Goal: Information Seeking & Learning: Learn about a topic

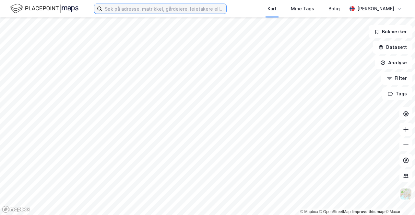
click at [144, 9] on input at bounding box center [164, 9] width 124 height 10
paste input "Sjøgata 45"
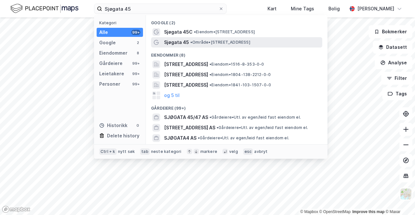
click at [265, 44] on div "Sjøgata 45 • Område • [STREET_ADDRESS]" at bounding box center [242, 43] width 157 height 8
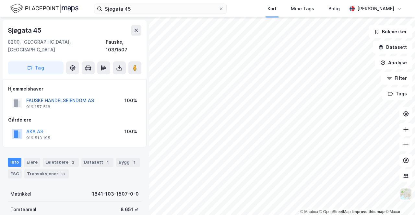
click at [0, 0] on button "FAUSKE HANDELSEIENDOM AS" at bounding box center [0, 0] width 0 height 0
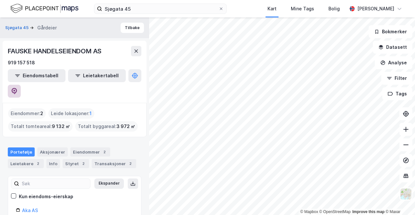
click at [17, 88] on icon at bounding box center [14, 91] width 6 height 6
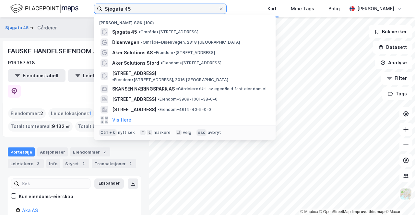
drag, startPoint x: 139, startPoint y: 5, endPoint x: 62, endPoint y: 7, distance: 77.8
click at [71, 6] on div "Sjøgata 45 Nylige søk (100) Sjøgata 45 • Område • [STREET_ADDRESS] • Område • D…" at bounding box center [207, 8] width 415 height 17
paste input "torsvingen 4"
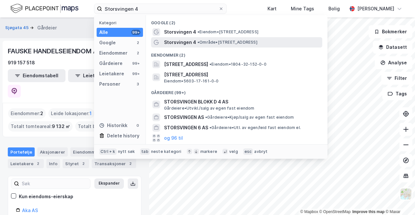
click at [251, 42] on span "• Område • [STREET_ADDRESS]" at bounding box center [227, 42] width 60 height 5
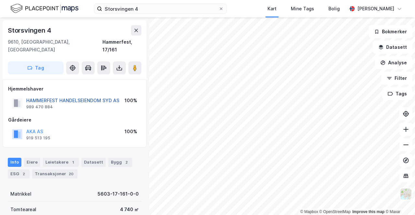
click at [0, 0] on button "HAMMERFEST HANDELSEIENDOM SYD AS" at bounding box center [0, 0] width 0 height 0
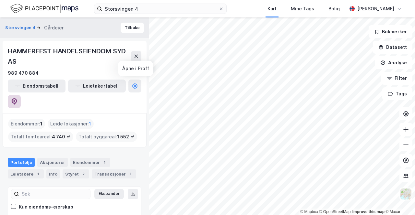
click at [17, 98] on icon at bounding box center [15, 101] width 6 height 6
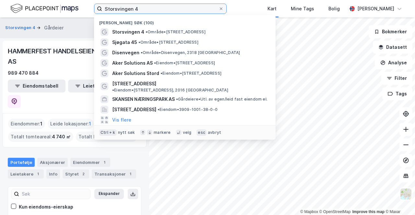
drag, startPoint x: 143, startPoint y: 8, endPoint x: 0, endPoint y: 10, distance: 142.5
click at [8, 8] on div "Storsvingen 4 Nylige søk (100) Storsvingen 4 • Område • [STREET_ADDRESS] • Områ…" at bounding box center [207, 8] width 415 height 17
paste input "[STREET_ADDRESS]"
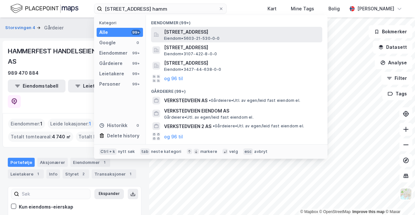
click at [240, 32] on span "[STREET_ADDRESS]" at bounding box center [241, 32] width 155 height 8
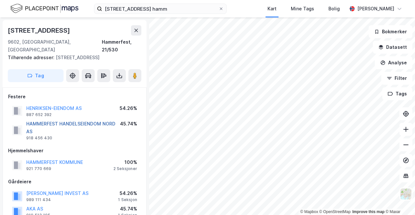
click at [0, 0] on button "HAMMERFEST HANDELSEIENDOM NORD AS" at bounding box center [0, 0] width 0 height 0
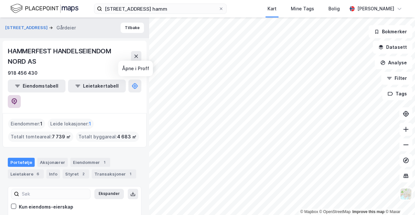
click at [17, 98] on icon at bounding box center [15, 101] width 6 height 6
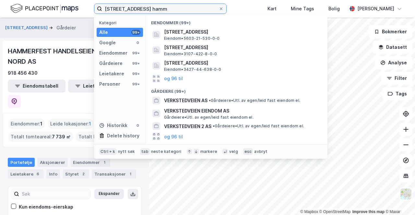
drag, startPoint x: 165, startPoint y: 10, endPoint x: 7, endPoint y: 9, distance: 157.4
click at [28, 9] on div "[STREET_ADDRESS] hamm Kategori Alle 99+ Google 0 Eiendommer 99+ Gårdeiere 99+ L…" at bounding box center [207, 8] width 415 height 17
paste input "K. Andersons vei 1"
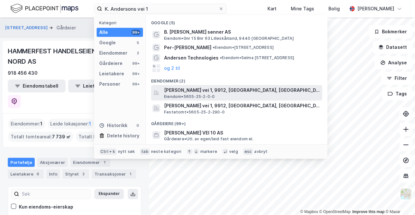
click at [262, 93] on span "[PERSON_NAME] vei 1, 9912, [GEOGRAPHIC_DATA], [GEOGRAPHIC_DATA]" at bounding box center [241, 90] width 155 height 8
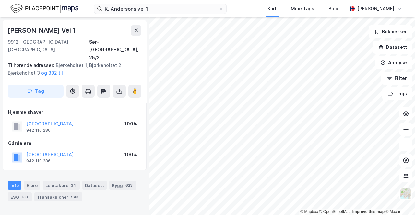
scroll to position [0, 0]
click at [163, 6] on input "K. Andersons vei 1" at bounding box center [160, 9] width 116 height 10
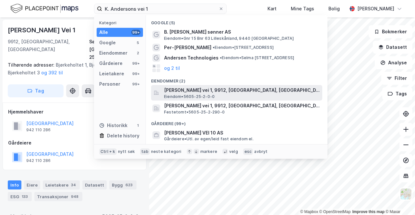
click at [246, 88] on span "[PERSON_NAME] vei 1, 9912, [GEOGRAPHIC_DATA], [GEOGRAPHIC_DATA]" at bounding box center [241, 90] width 155 height 8
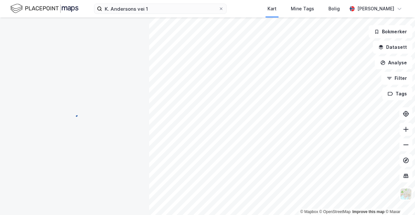
scroll to position [0, 0]
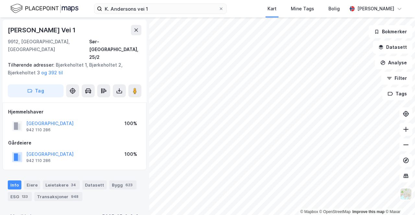
click at [169, 14] on div "K. [PERSON_NAME] vei 1 Kart Mine Tags Bolig [PERSON_NAME]" at bounding box center [207, 8] width 415 height 17
click at [169, 8] on input "K. Andersons vei 1" at bounding box center [160, 9] width 116 height 10
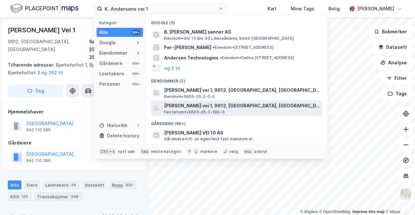
click at [219, 105] on span "[PERSON_NAME] vei 1, 9912, [GEOGRAPHIC_DATA], [GEOGRAPHIC_DATA]" at bounding box center [241, 106] width 155 height 8
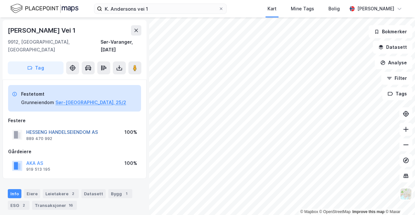
click at [0, 0] on button "HESSENG HANDELSEIENDOM AS" at bounding box center [0, 0] width 0 height 0
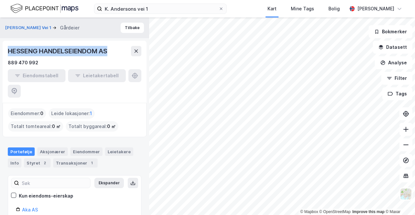
drag, startPoint x: 112, startPoint y: 52, endPoint x: 6, endPoint y: 51, distance: 106.6
click at [6, 51] on div "HESSENG HANDELSEIENDOM AS 889 470 992 Eiendomstabell Leietakertabell" at bounding box center [75, 72] width 144 height 62
copy div "HESSENG HANDELSEIENDOM AS"
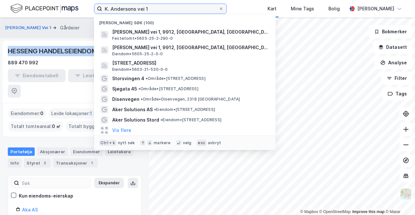
drag, startPoint x: 161, startPoint y: 11, endPoint x: 0, endPoint y: 6, distance: 161.1
click at [36, 8] on div "K. Andersons vei 1 Nylige søk (100) [PERSON_NAME] vei 1, 9912, [GEOGRAPHIC_DATA…" at bounding box center [207, 8] width 415 height 17
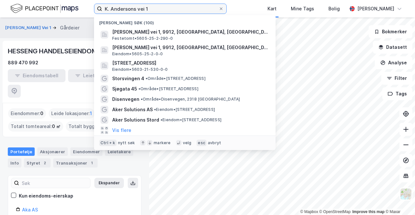
paste input "[STREET_ADDRESS]"
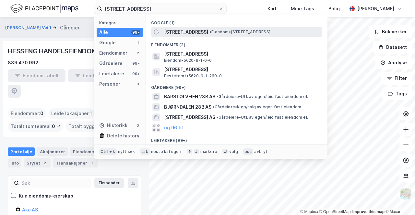
click at [216, 31] on span "• Eiendom • [STREET_ADDRESS]" at bounding box center [239, 31] width 61 height 5
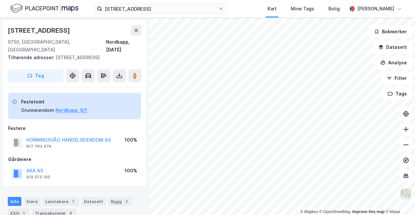
scroll to position [0, 0]
click at [0, 0] on button "HONNINGSVÅG HANDELSEIENDOM AS" at bounding box center [0, 0] width 0 height 0
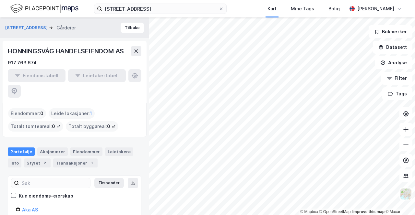
click at [133, 77] on div "Eiendomstabell Leietakertabell" at bounding box center [74, 83] width 133 height 29
click at [134, 76] on div "Eiendomstabell Leietakertabell" at bounding box center [74, 83] width 133 height 29
drag, startPoint x: 15, startPoint y: 81, endPoint x: 19, endPoint y: 79, distance: 4.8
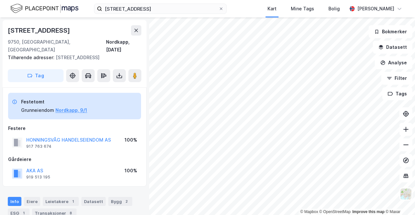
scroll to position [0, 0]
drag, startPoint x: 112, startPoint y: 131, endPoint x: 27, endPoint y: 129, distance: 85.9
click at [27, 135] on div "HONNINGSVÅG HANDELSEIENDOM AS 917 763 674 100%" at bounding box center [74, 143] width 133 height 16
copy button "HONNINGSVÅG HANDELSEIENDOM AS"
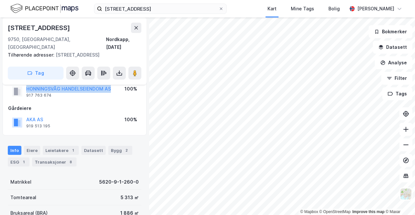
scroll to position [65, 0]
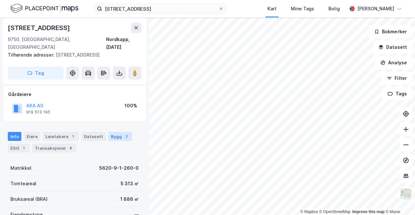
click at [115, 132] on div "Bygg 2" at bounding box center [120, 136] width 24 height 9
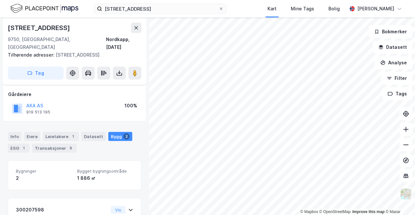
scroll to position [98, 0]
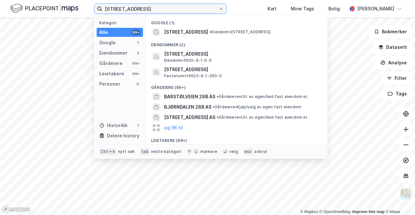
drag, startPoint x: 166, startPoint y: 9, endPoint x: 24, endPoint y: 13, distance: 141.6
click at [37, 13] on div "[STREET_ADDRESS] Kategori Alle 99+ Google 1 Eiendommer 2 Gårdeiere 99+ Leietake…" at bounding box center [207, 8] width 415 height 17
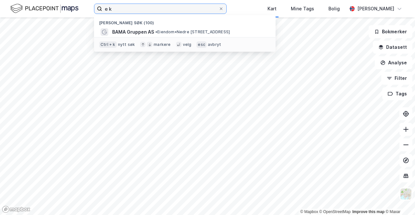
drag, startPoint x: 121, startPoint y: 7, endPoint x: 32, endPoint y: 8, distance: 88.4
click at [40, 8] on div "e k [PERSON_NAME] søk (100) BAMA Gruppen AS • Eiendom • Nedre [STREET_ADDRESS] …" at bounding box center [207, 8] width 415 height 17
paste input "E K. Andersons vei 1"
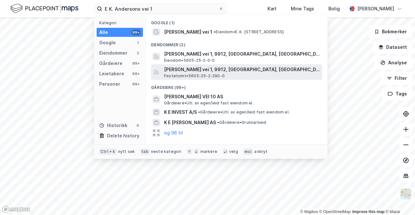
click at [239, 66] on span "[PERSON_NAME] vei 1, 9912, [GEOGRAPHIC_DATA], [GEOGRAPHIC_DATA]" at bounding box center [241, 70] width 155 height 8
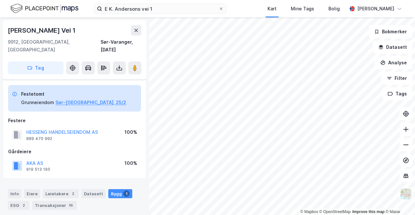
scroll to position [98, 0]
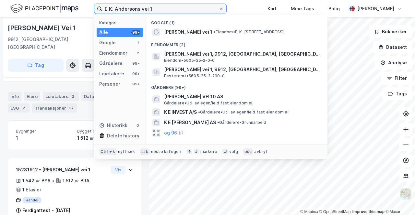
drag, startPoint x: 158, startPoint y: 8, endPoint x: 0, endPoint y: 5, distance: 158.5
click at [0, 5] on div "E K. Andersons vei 1 Kategori Alle 99+ Google 1 Eiendommer 2 Gårdeiere 99+ Leie…" at bounding box center [207, 8] width 415 height 17
paste input "Neptunveien 2"
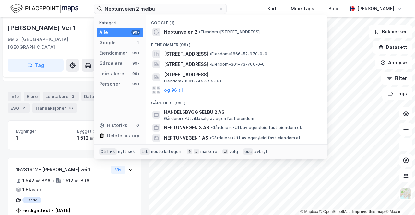
click at [229, 29] on span "• Eiendom • [STREET_ADDRESS]" at bounding box center [229, 31] width 61 height 5
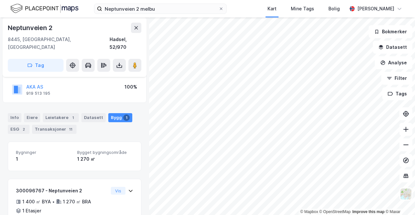
scroll to position [7, 0]
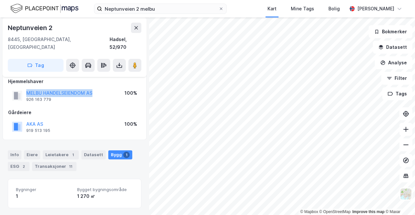
drag, startPoint x: 97, startPoint y: 85, endPoint x: 21, endPoint y: 84, distance: 75.8
click at [21, 88] on div "MELBU HANDELSEIENDOM AS 926 163 779 100%" at bounding box center [74, 96] width 133 height 16
copy button "MELBU HANDELSEIENDOM AS"
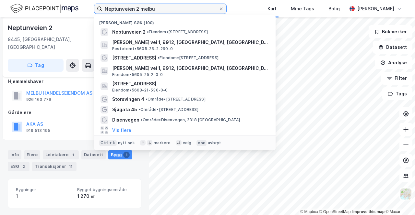
drag, startPoint x: 162, startPoint y: 8, endPoint x: 33, endPoint y: 4, distance: 129.3
click at [34, 4] on div "Neptunveien 2 melbu Nylige søk (100) Neptunveien 2 • Eiendom • [STREET_ADDRESS]…" at bounding box center [207, 8] width 415 height 17
paste input "Sentrumsveien 4"
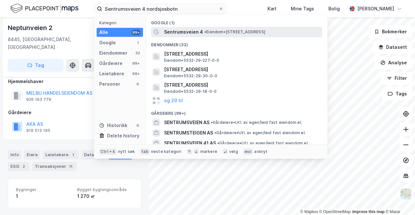
click at [218, 34] on span "• Eiendom • [STREET_ADDRESS]" at bounding box center [234, 31] width 61 height 5
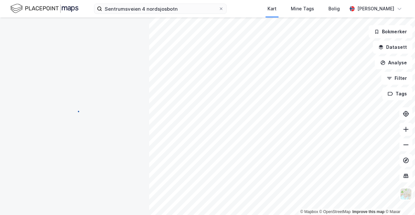
scroll to position [7, 0]
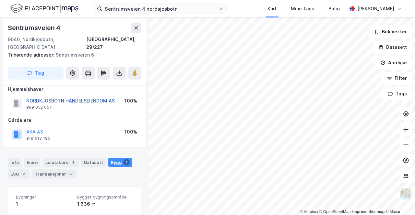
click at [0, 0] on button "NORDKJOSBOTN HANDELSEIENDOM AS" at bounding box center [0, 0] width 0 height 0
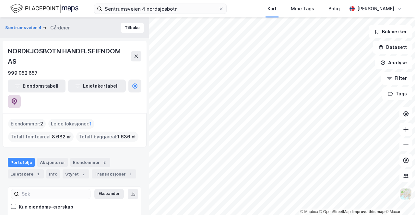
click at [17, 98] on icon at bounding box center [14, 101] width 6 height 6
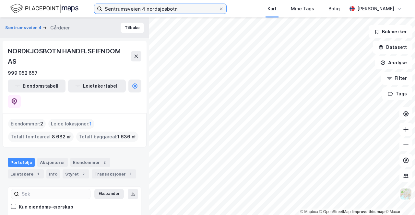
drag, startPoint x: 181, startPoint y: 9, endPoint x: 17, endPoint y: 8, distance: 164.6
click at [27, 7] on div "Sentrumsveien 4 nordsjosbotn Kart Mine Tags Bolig [PERSON_NAME]" at bounding box center [207, 8] width 415 height 17
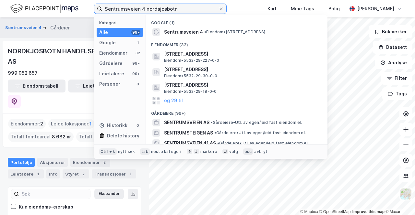
paste input "[STREET_ADDRESS]"
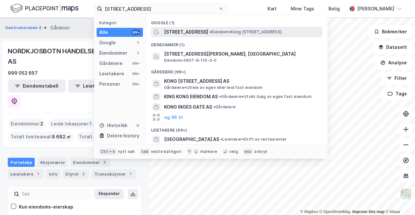
click at [264, 34] on span "• Eiendom • [STREET_ADDRESS][PERSON_NAME]" at bounding box center [245, 31] width 72 height 5
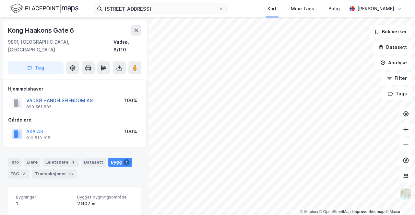
click at [0, 0] on button "VADSØ HANDELSEIENDOM AS" at bounding box center [0, 0] width 0 height 0
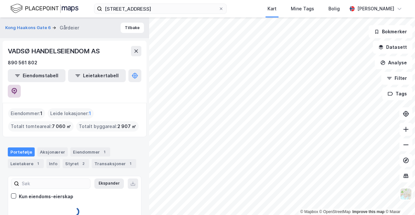
click at [17, 88] on icon at bounding box center [15, 91] width 6 height 6
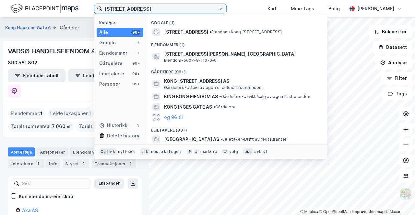
drag, startPoint x: 165, startPoint y: 10, endPoint x: 53, endPoint y: 1, distance: 111.8
click at [73, 2] on div "[STREET_ADDRESS][PERSON_NAME] Kategori Alle 99+ Google 1 Eiendommer 1 Gårdeiere…" at bounding box center [207, 8] width 415 height 17
paste input "[STREET_ADDRESS]"
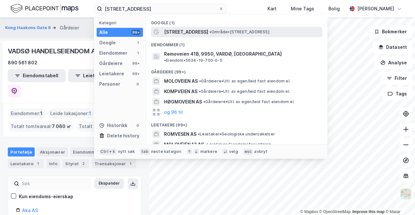
click at [219, 31] on span "• Område • [STREET_ADDRESS]" at bounding box center [239, 31] width 60 height 5
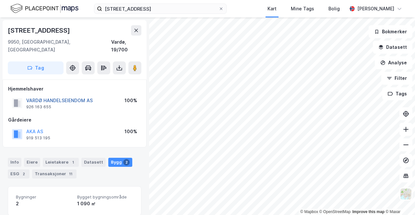
click at [0, 0] on button "VARDØ HANDELSEIENDOM AS" at bounding box center [0, 0] width 0 height 0
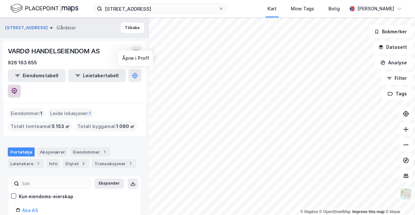
click at [17, 88] on icon at bounding box center [14, 91] width 6 height 6
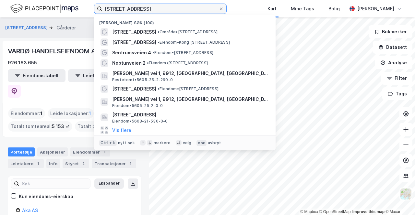
drag, startPoint x: 143, startPoint y: 9, endPoint x: 40, endPoint y: 6, distance: 102.8
click at [51, 6] on div "[STREET_ADDRESS] • Område • [STREET_ADDRESS] • Eiendom • [STREET_ADDRESS][PERSO…" at bounding box center [207, 8] width 415 height 17
paste input "Minkveien 2"
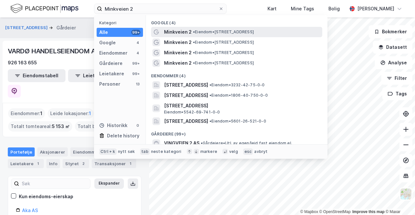
click at [254, 33] on span "• Eiendom • [STREET_ADDRESS]" at bounding box center [223, 31] width 61 height 5
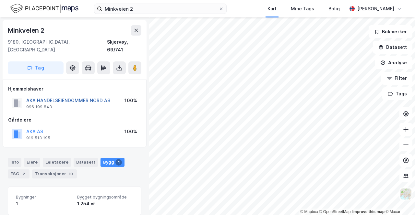
click at [0, 0] on button "AKA HANDELSEIENDOMMER NORD AS" at bounding box center [0, 0] width 0 height 0
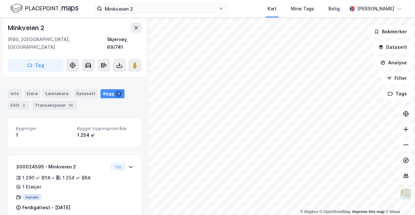
scroll to position [72, 0]
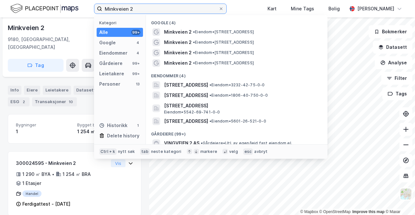
click at [144, 5] on input "Minkveien 2" at bounding box center [160, 9] width 116 height 10
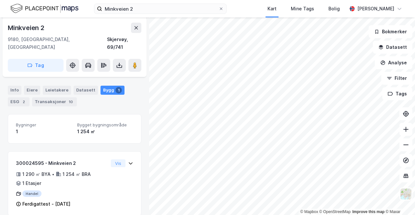
click at [56, 122] on span "Bygninger" at bounding box center [44, 125] width 56 height 6
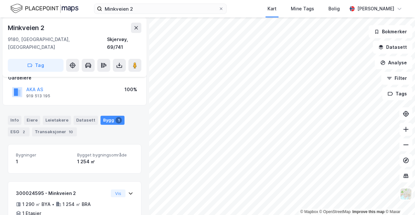
scroll to position [7, 0]
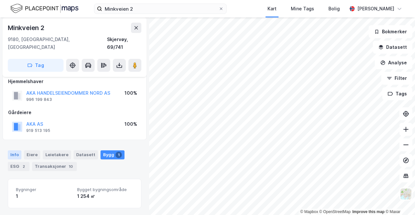
click at [20, 151] on div "Info" at bounding box center [15, 155] width 14 height 9
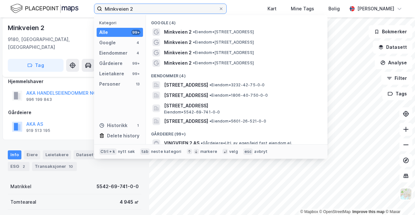
drag, startPoint x: 148, startPoint y: 14, endPoint x: 81, endPoint y: 6, distance: 67.5
click at [81, 5] on div "Minkveien 2 Kategori Alle 99+ Google 4 Eiendommer 4 Gårdeiere 99+ Leietakere 99…" at bounding box center [207, 8] width 415 height 17
paste input "[STREET_ADDRESS]"
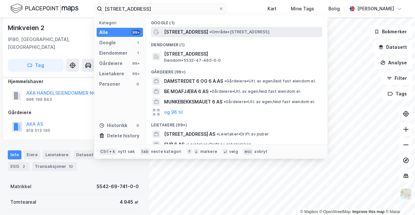
click at [225, 32] on span "• Område • [STREET_ADDRESS]" at bounding box center [239, 31] width 60 height 5
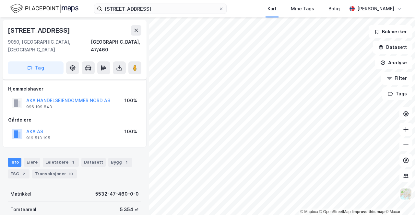
scroll to position [7, 0]
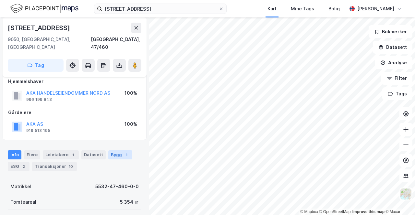
click at [123, 152] on div "1" at bounding box center [126, 155] width 6 height 6
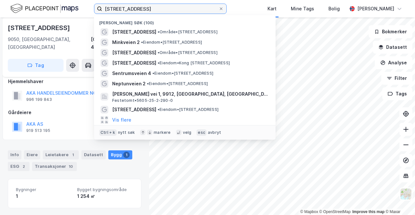
drag, startPoint x: 158, startPoint y: 11, endPoint x: 54, endPoint y: 9, distance: 104.3
click at [54, 9] on div "[STREET_ADDRESS] Nylige søk (100) [STREET_ADDRESS] • Område • [STREET_ADDRESS] …" at bounding box center [207, 8] width 415 height 17
paste input "Tanavegen 12"
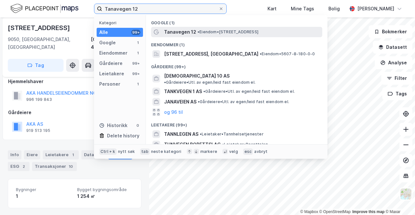
type input "Tanavegen 12"
click at [193, 31] on span "Tanavegen 12" at bounding box center [180, 32] width 32 height 8
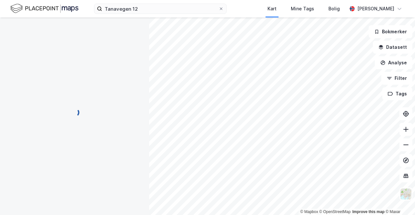
scroll to position [7, 0]
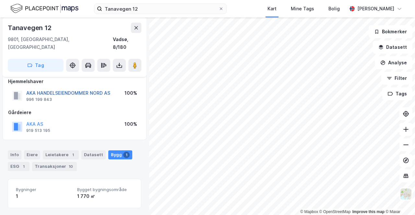
click at [0, 0] on button "AKA HANDELSEIENDOMMER NORD AS" at bounding box center [0, 0] width 0 height 0
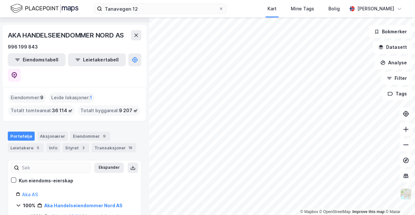
scroll to position [32, 0]
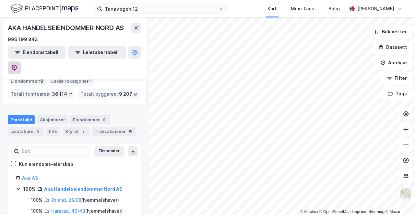
click at [21, 62] on button at bounding box center [14, 68] width 13 height 13
click at [26, 127] on div "Leietakere 5" at bounding box center [26, 131] width 36 height 9
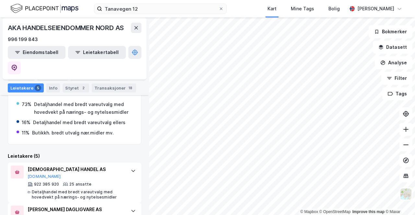
scroll to position [129, 0]
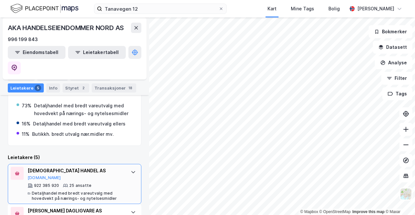
click at [103, 167] on div "GOD HANDEL AS [DOMAIN_NAME] 922 385 920 25 ansatte Detaljhandel med bredt vareu…" at bounding box center [76, 184] width 97 height 34
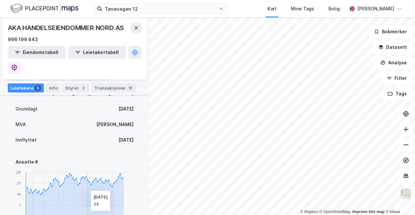
scroll to position [161, 0]
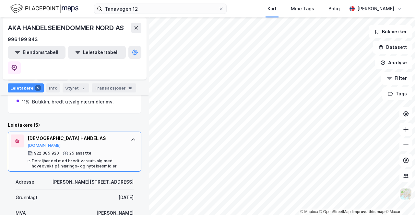
click at [76, 151] on div "25 ansatte" at bounding box center [80, 153] width 22 height 5
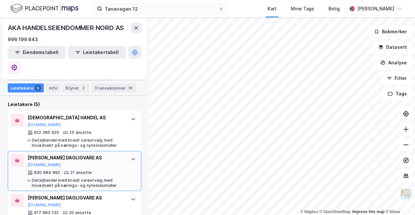
scroll to position [194, 0]
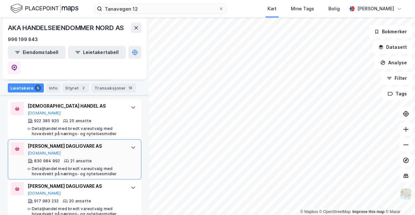
click at [86, 167] on div "Detaljhandel med bredt vareutvalg med hovedvekt på nærings- og nytelsesmidler" at bounding box center [78, 172] width 92 height 10
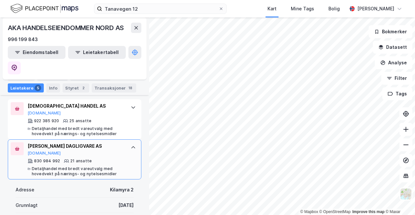
click at [91, 143] on div "[PERSON_NAME] DAGLIGVARE AS [DOMAIN_NAME]" at bounding box center [76, 150] width 97 height 14
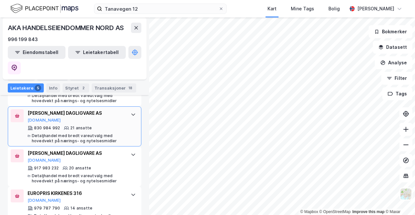
scroll to position [259, 0]
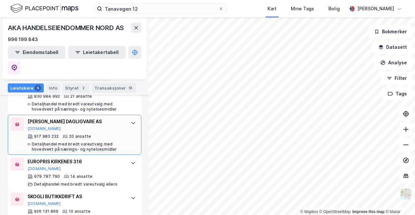
click at [87, 134] on div "20 ansatte" at bounding box center [80, 136] width 22 height 5
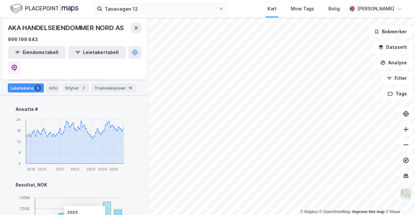
scroll to position [291, 0]
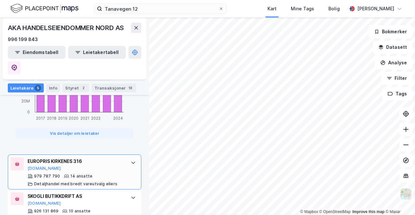
click at [83, 158] on div "EUROPRIS KIRKENES 316 [DOMAIN_NAME]" at bounding box center [76, 165] width 97 height 14
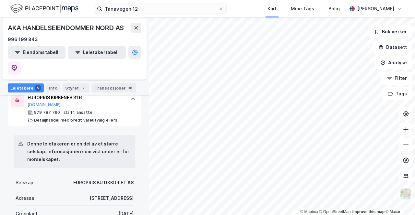
scroll to position [236, 0]
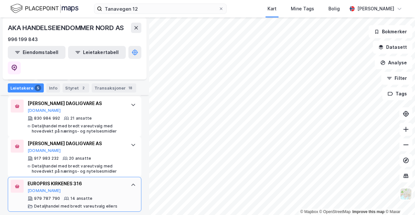
click at [90, 180] on div "EUROPRIS KIRKENES 316" at bounding box center [76, 184] width 97 height 8
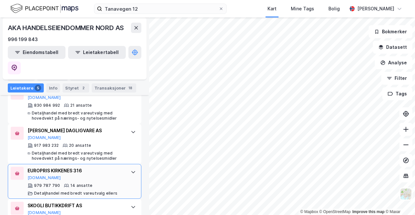
scroll to position [259, 0]
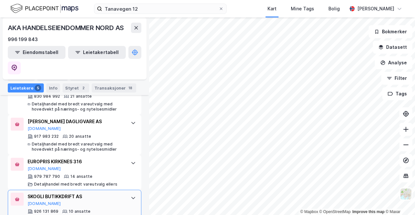
click at [89, 193] on div "SKOGLI BUTIKKDRIFT AS" at bounding box center [76, 197] width 97 height 8
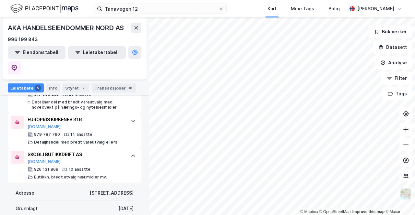
scroll to position [297, 0]
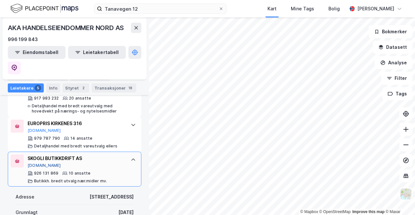
click at [39, 163] on button "[DOMAIN_NAME]" at bounding box center [44, 165] width 33 height 5
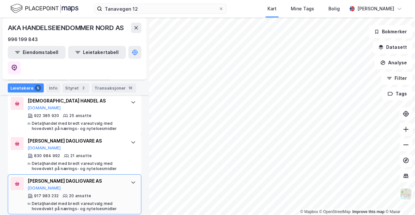
scroll to position [200, 0]
click at [63, 194] on icon at bounding box center [65, 195] width 5 height 3
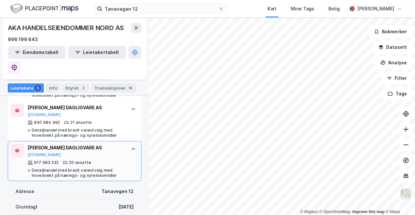
scroll to position [232, 0]
click at [40, 153] on button "[DOMAIN_NAME]" at bounding box center [44, 155] width 33 height 5
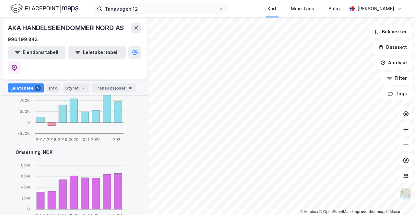
scroll to position [588, 0]
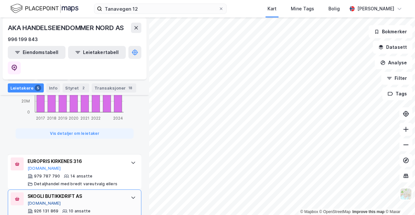
click at [41, 201] on button "[DOMAIN_NAME]" at bounding box center [44, 203] width 33 height 5
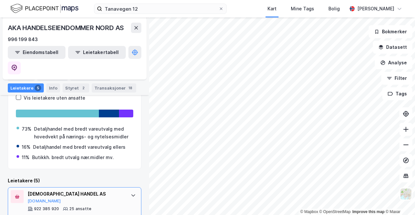
scroll to position [102, 0]
